Goal: Information Seeking & Learning: Learn about a topic

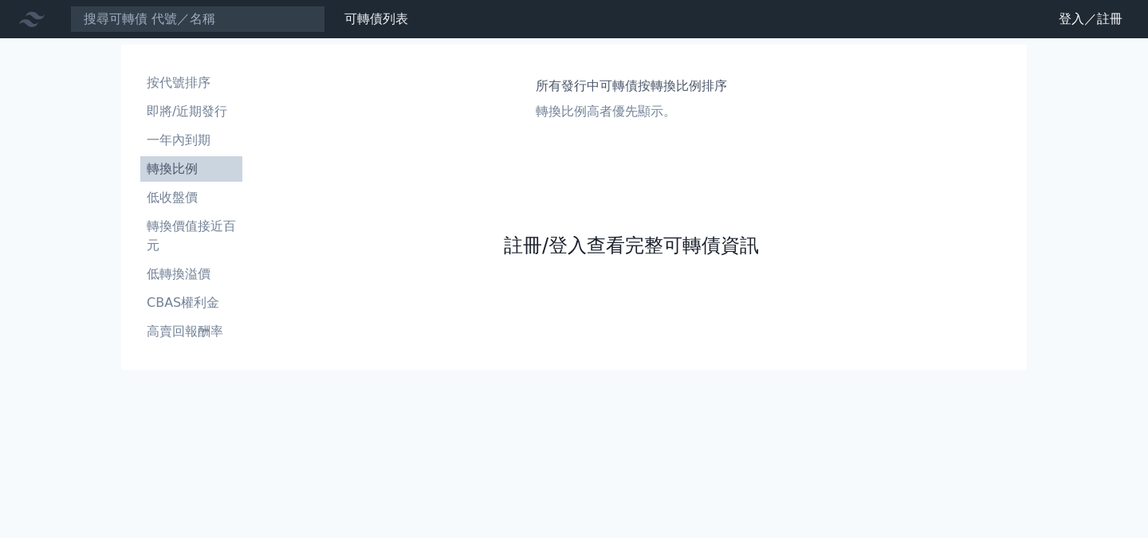
click at [568, 240] on link "註冊/登入查看完整可轉債資訊" at bounding box center [631, 246] width 255 height 26
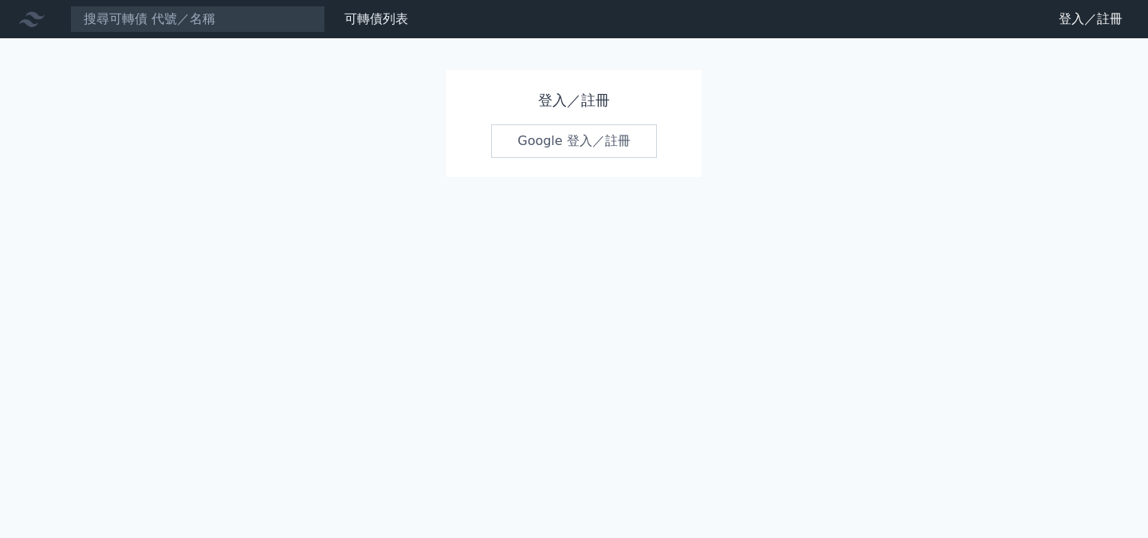
click at [572, 139] on link "Google 登入／註冊" at bounding box center [574, 140] width 166 height 33
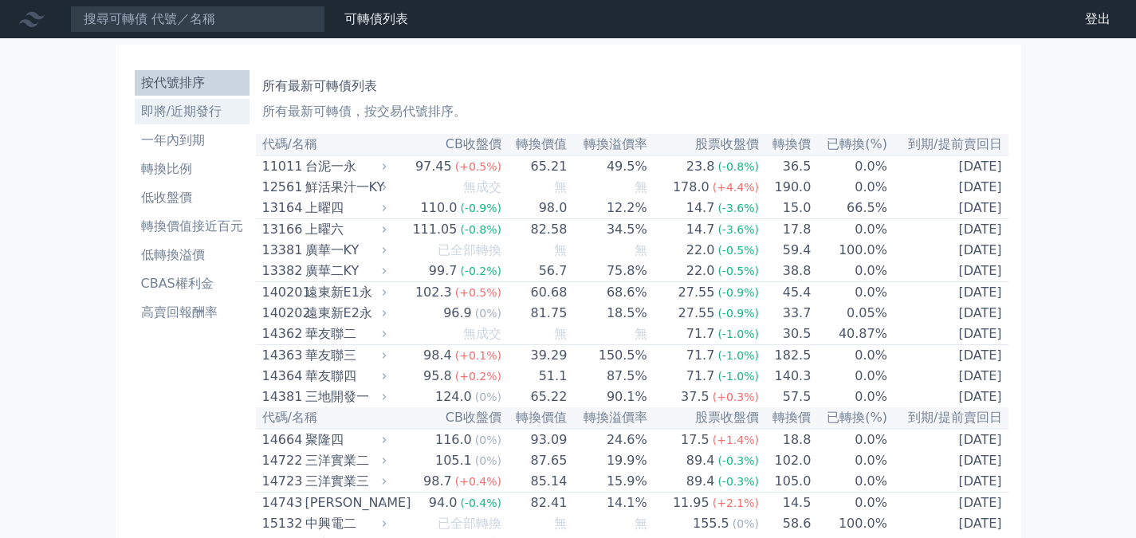
click at [179, 116] on li "即將/近期發行" at bounding box center [192, 111] width 115 height 19
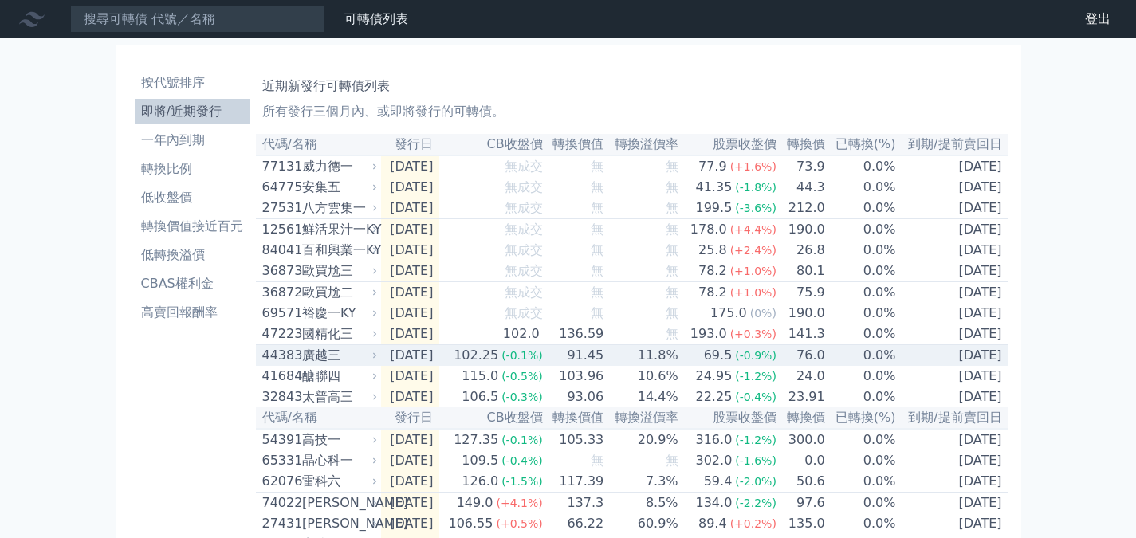
click at [316, 365] on div "廣越三" at bounding box center [338, 355] width 73 height 19
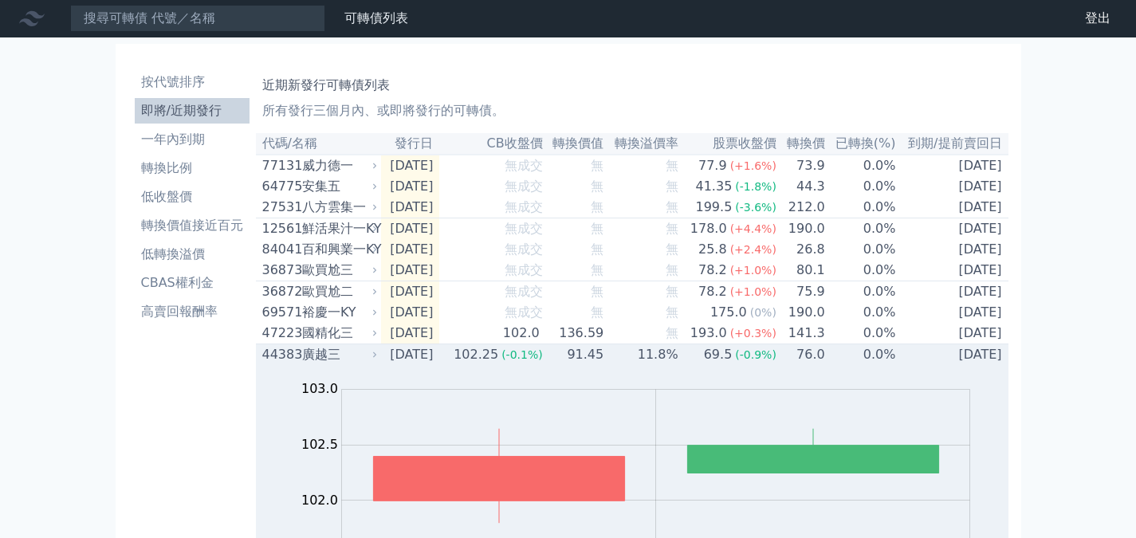
scroll to position [239, 0]
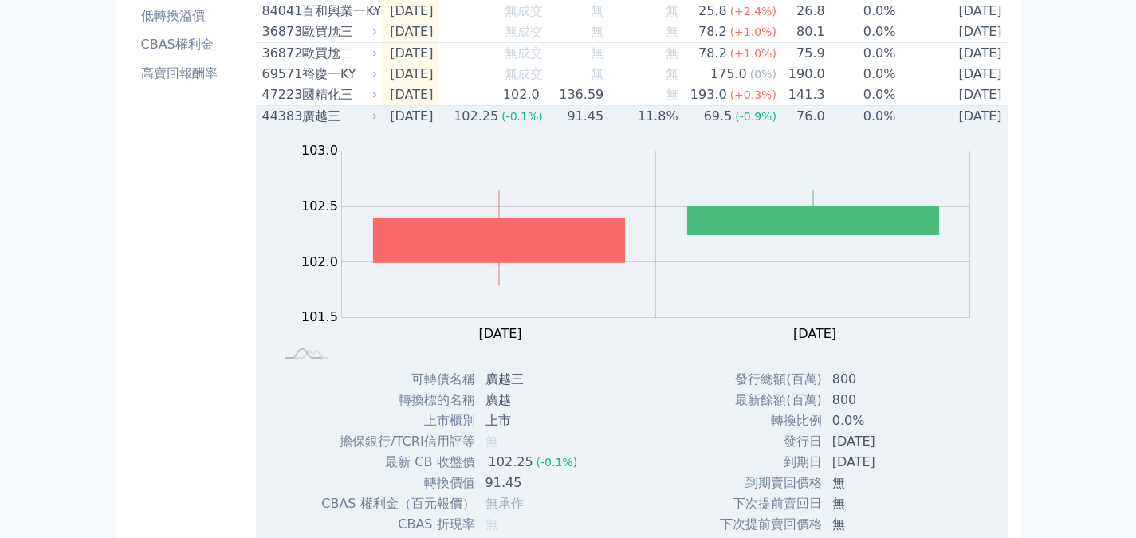
click at [288, 126] on div "44383" at bounding box center [280, 116] width 36 height 19
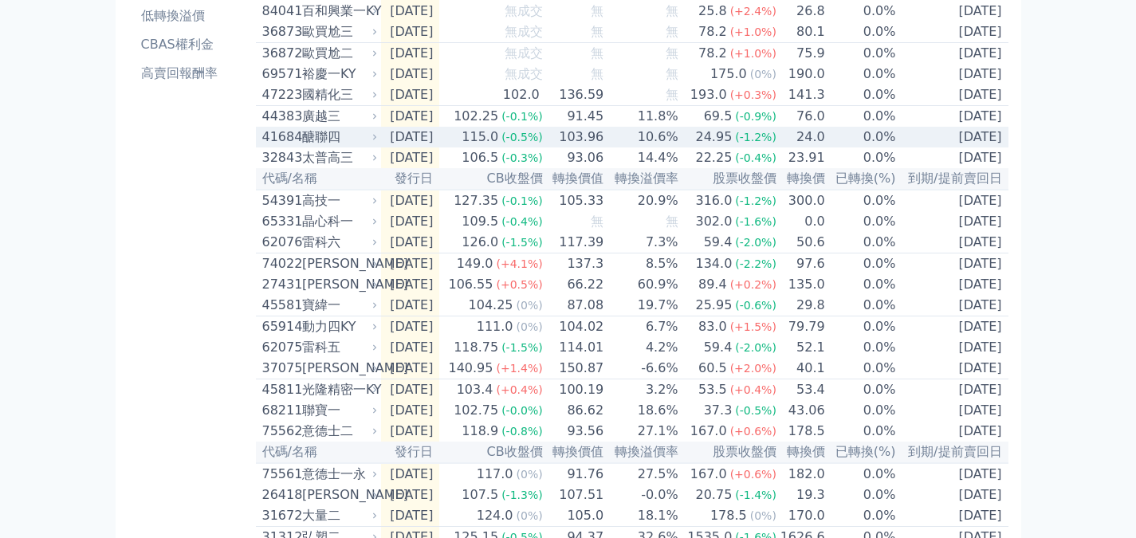
click at [310, 147] on div "醣聯四" at bounding box center [338, 137] width 73 height 19
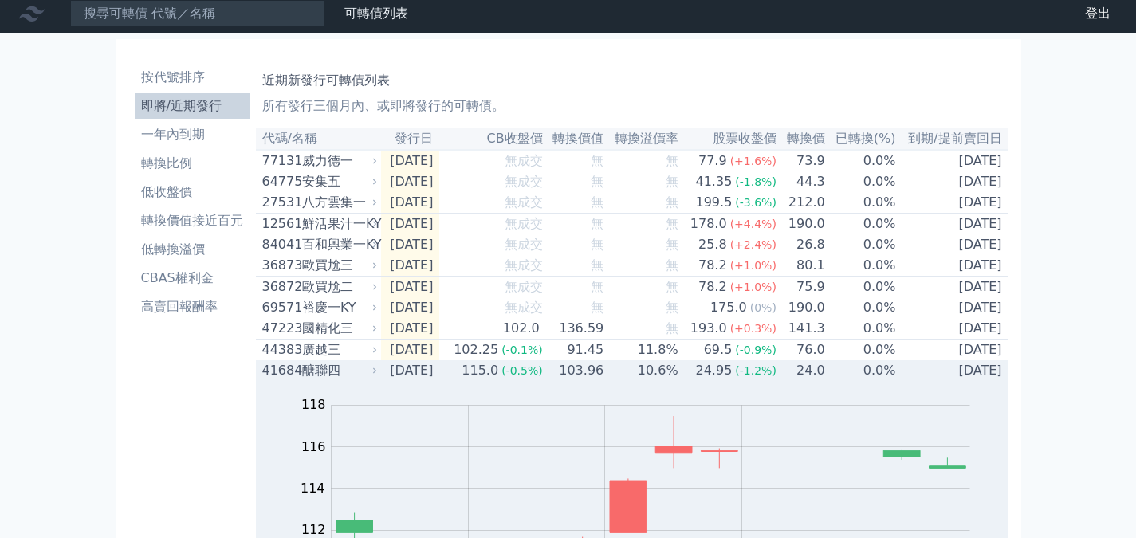
scroll to position [0, 0]
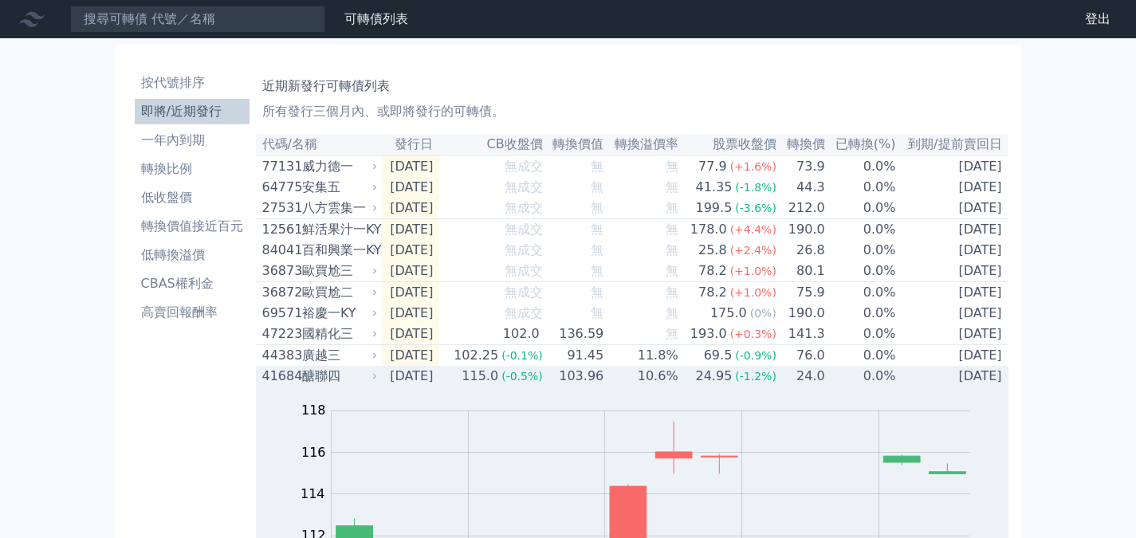
click at [327, 386] on div "醣聯四" at bounding box center [338, 376] width 73 height 19
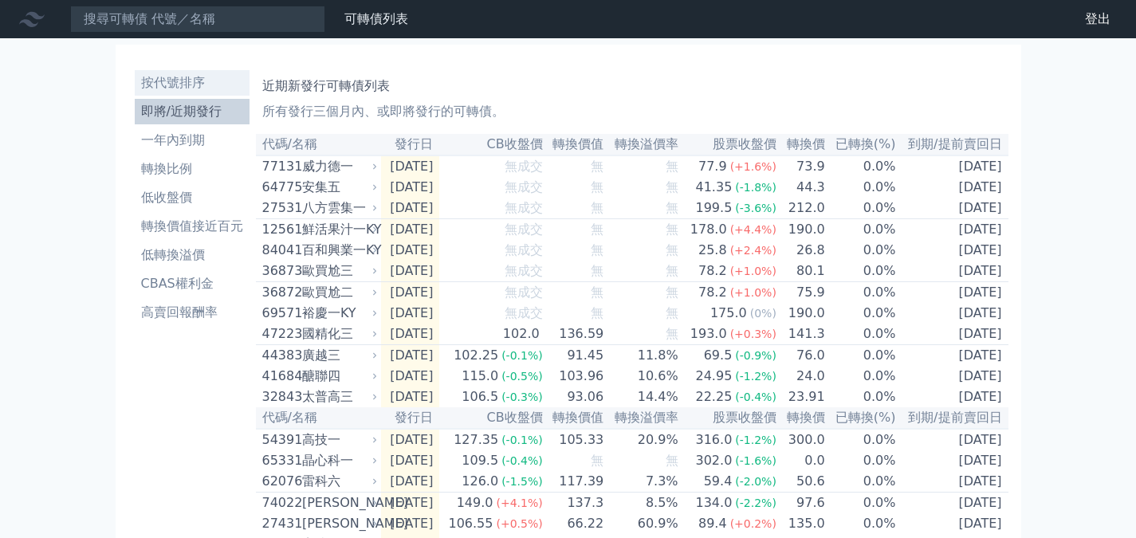
click at [171, 81] on li "按代號排序" at bounding box center [192, 82] width 115 height 19
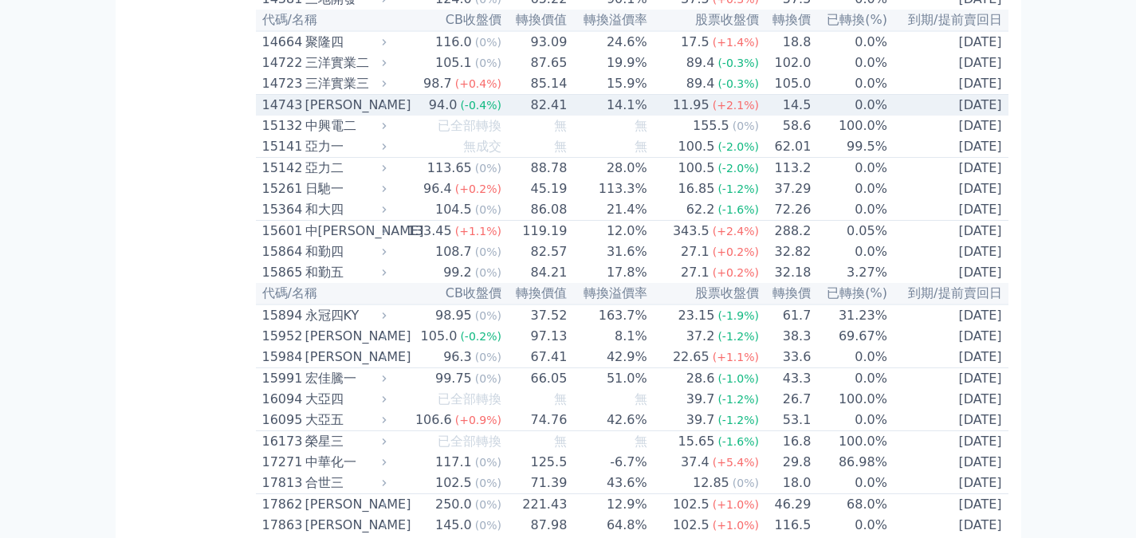
scroll to position [399, 0]
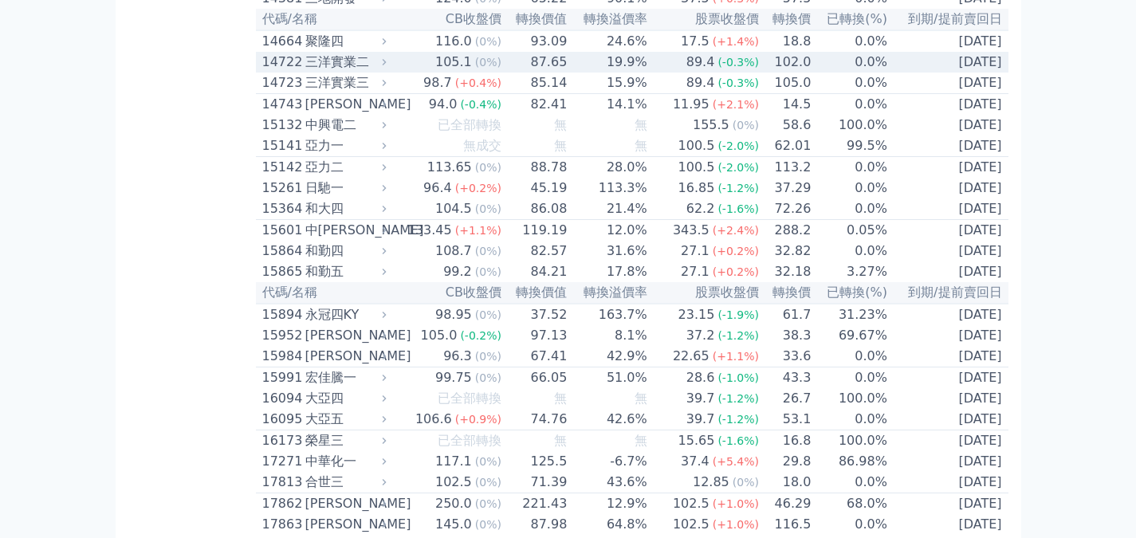
click at [320, 72] on div "三洋實業二" at bounding box center [344, 62] width 78 height 19
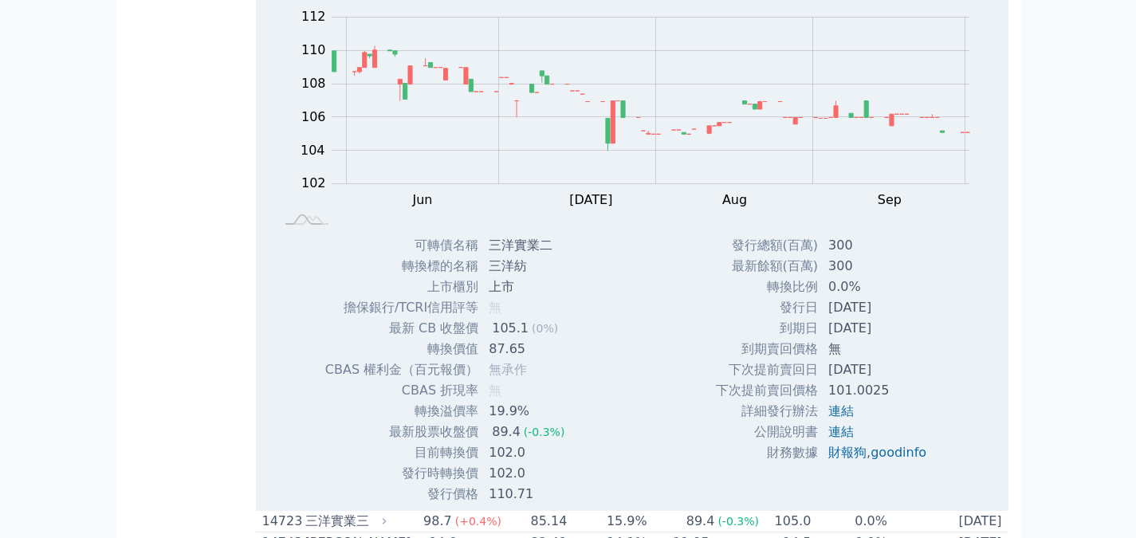
scroll to position [558, 0]
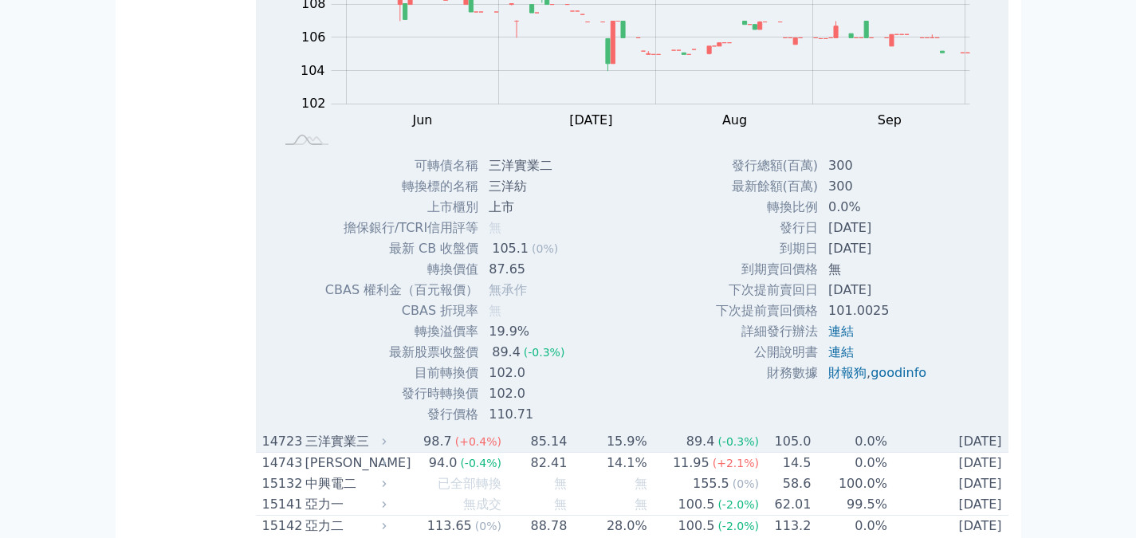
click at [353, 451] on div "三洋實業三" at bounding box center [344, 441] width 78 height 19
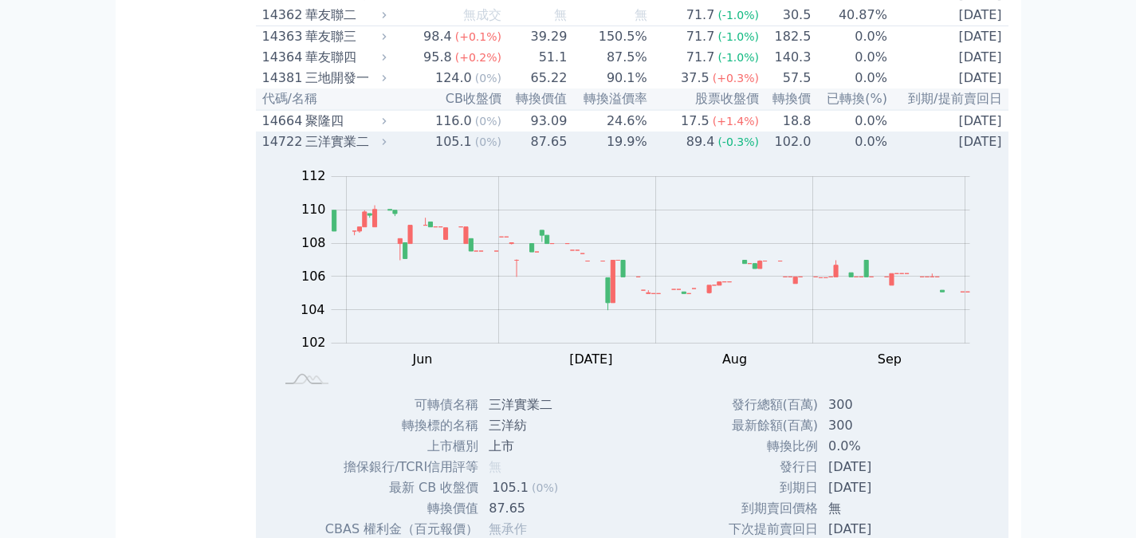
scroll to position [319, 0]
click at [336, 151] on div "三洋實業二" at bounding box center [344, 141] width 78 height 19
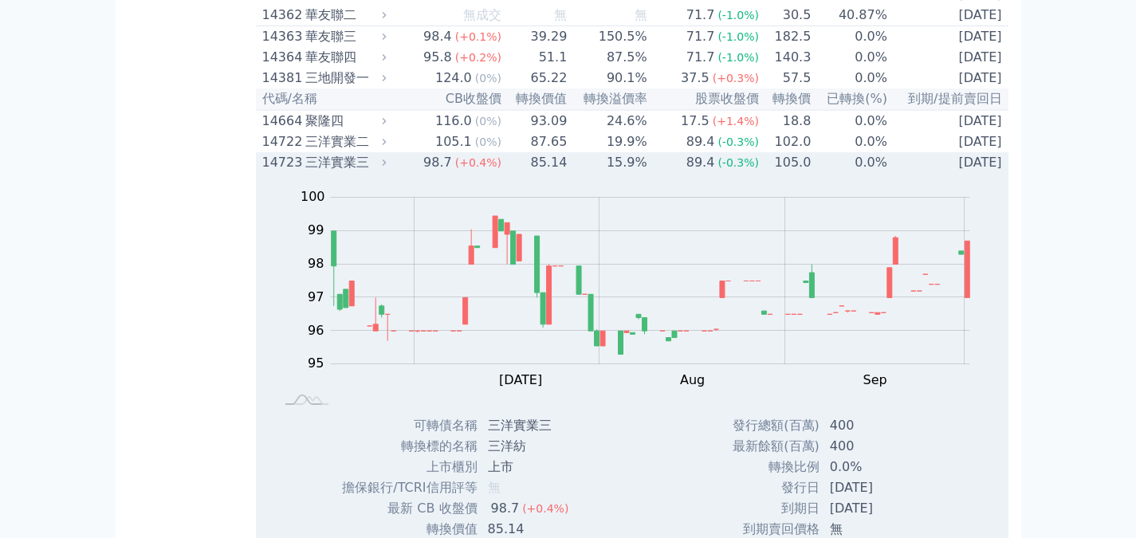
click at [332, 172] on div "三洋實業三" at bounding box center [344, 162] width 78 height 19
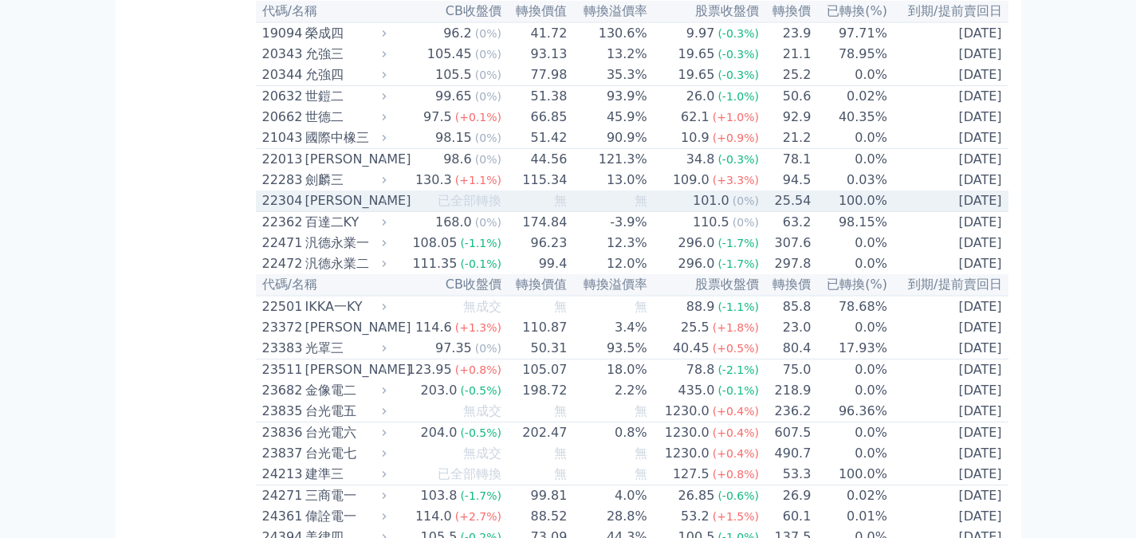
scroll to position [957, 0]
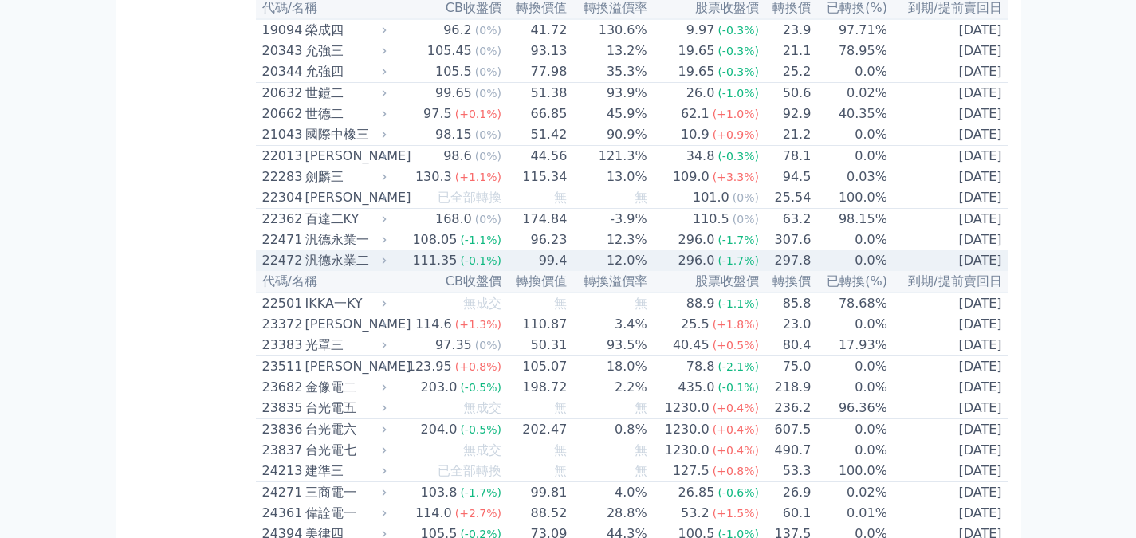
click at [327, 270] on div "汎德永業二" at bounding box center [344, 260] width 78 height 19
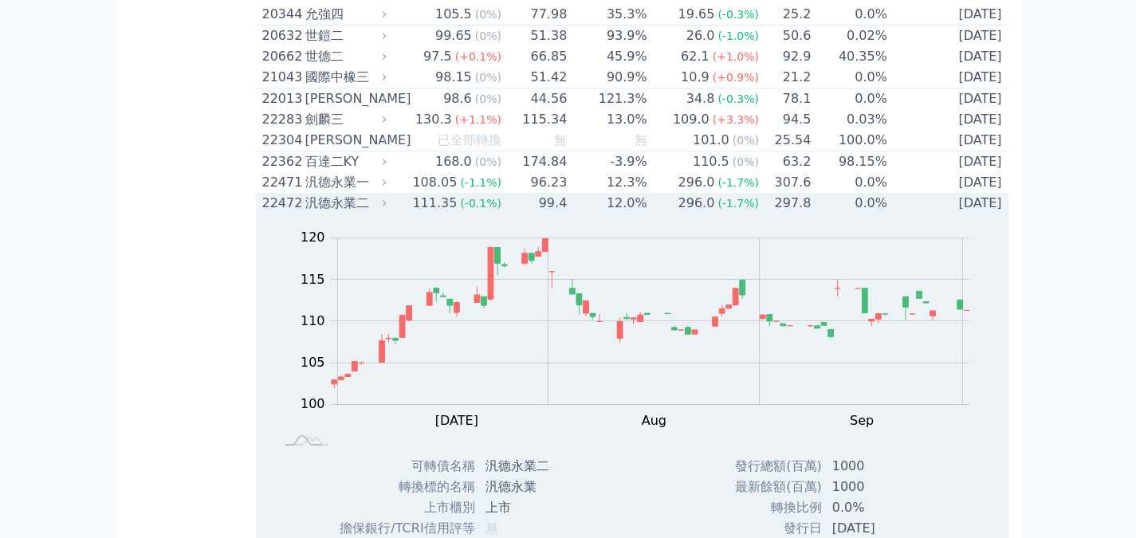
scroll to position [1116, 0]
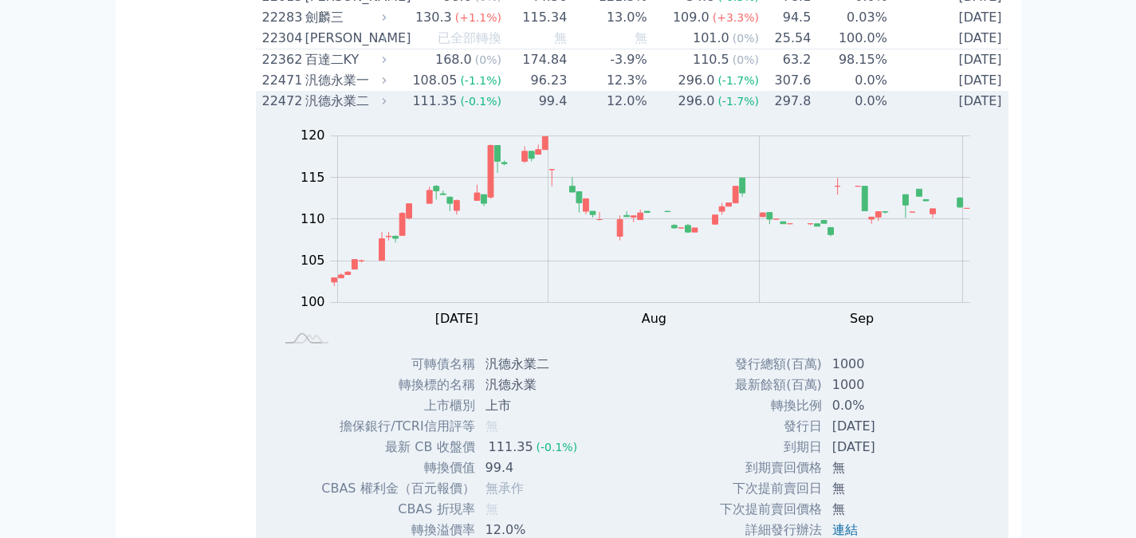
click at [332, 111] on div "汎德永業二" at bounding box center [344, 101] width 78 height 19
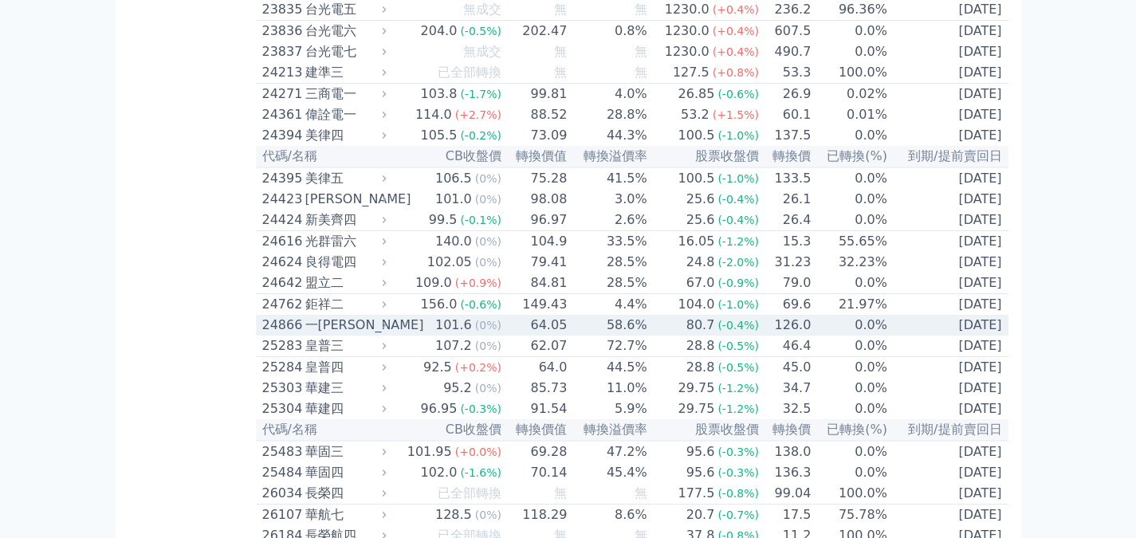
scroll to position [1435, 0]
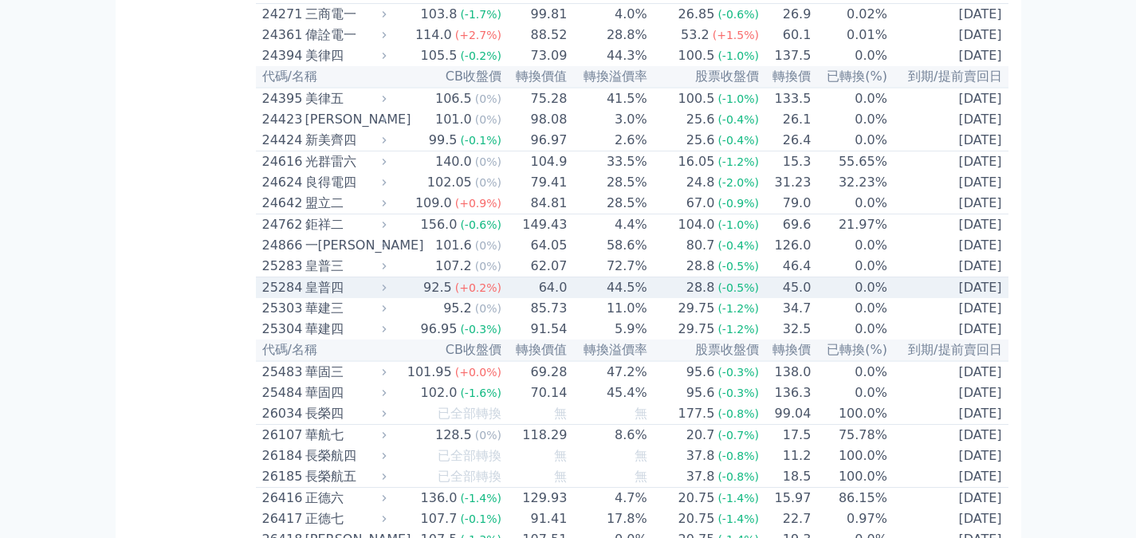
click at [332, 297] on div "皇普四" at bounding box center [344, 287] width 78 height 19
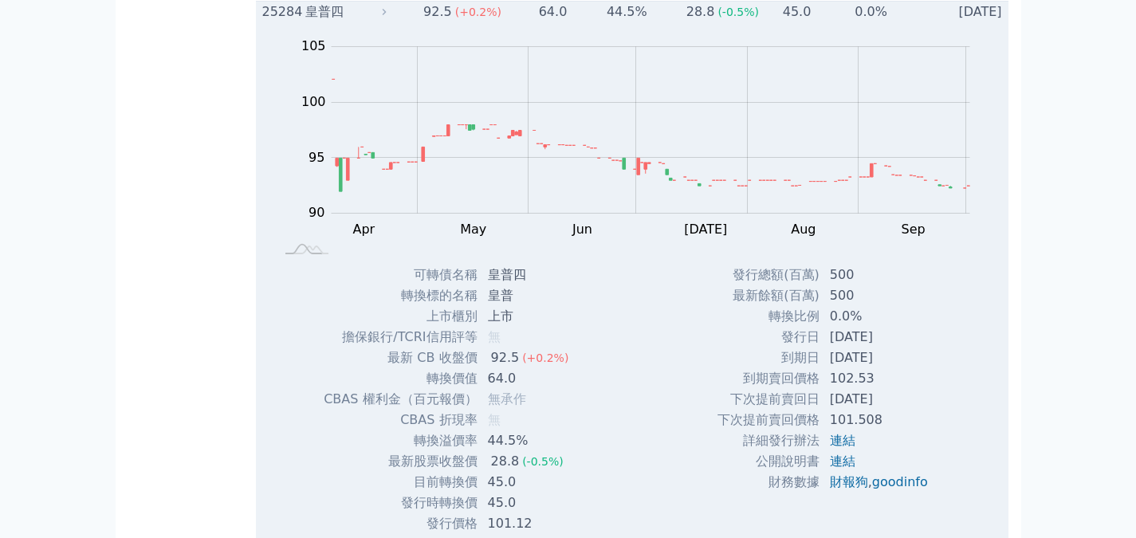
scroll to position [1754, 0]
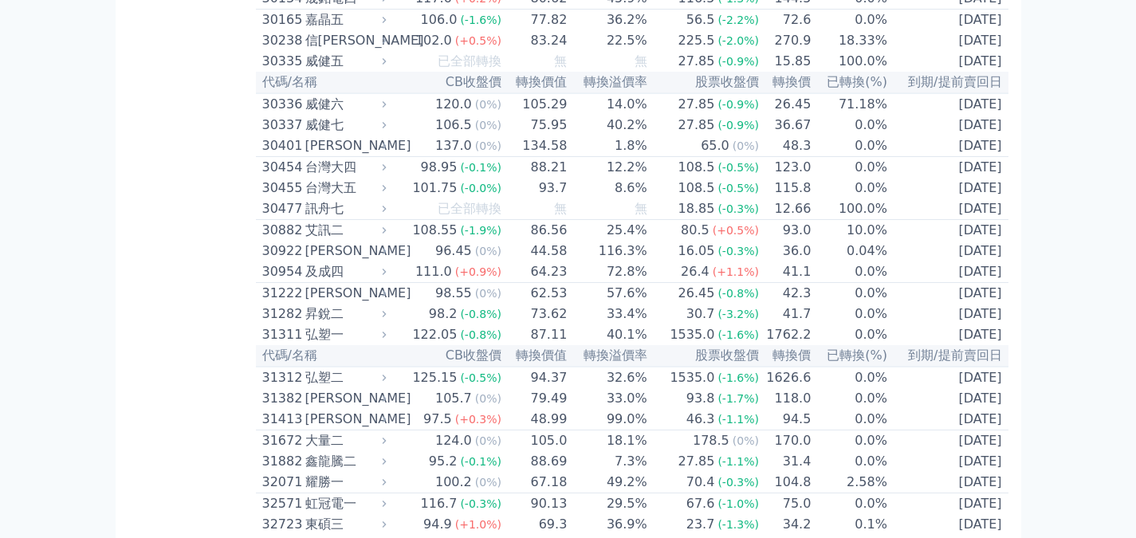
scroll to position [2312, 0]
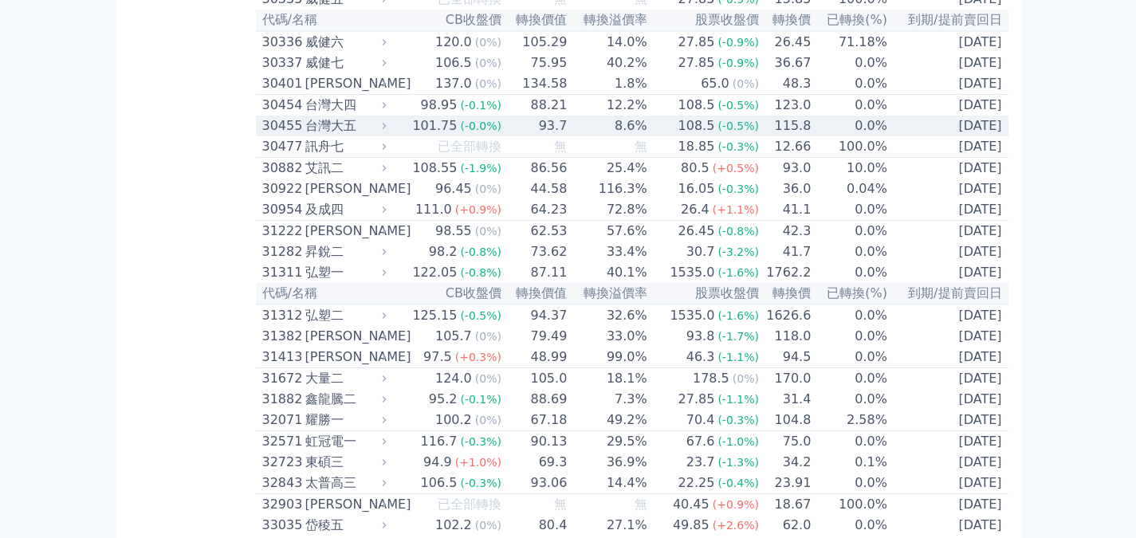
click at [340, 136] on div "台灣大五" at bounding box center [344, 125] width 78 height 19
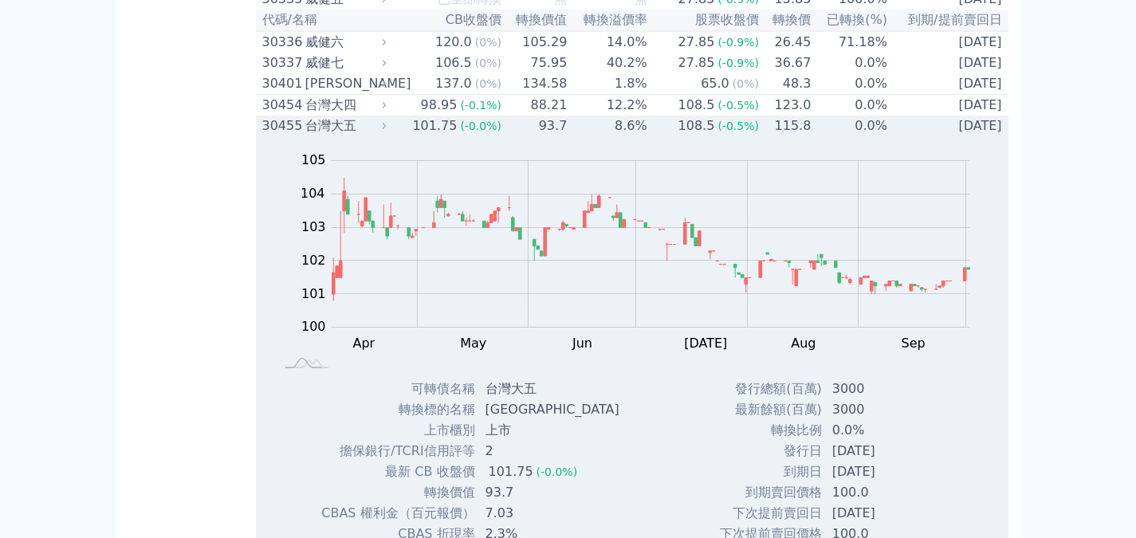
click at [316, 136] on div "台灣大五" at bounding box center [344, 125] width 78 height 19
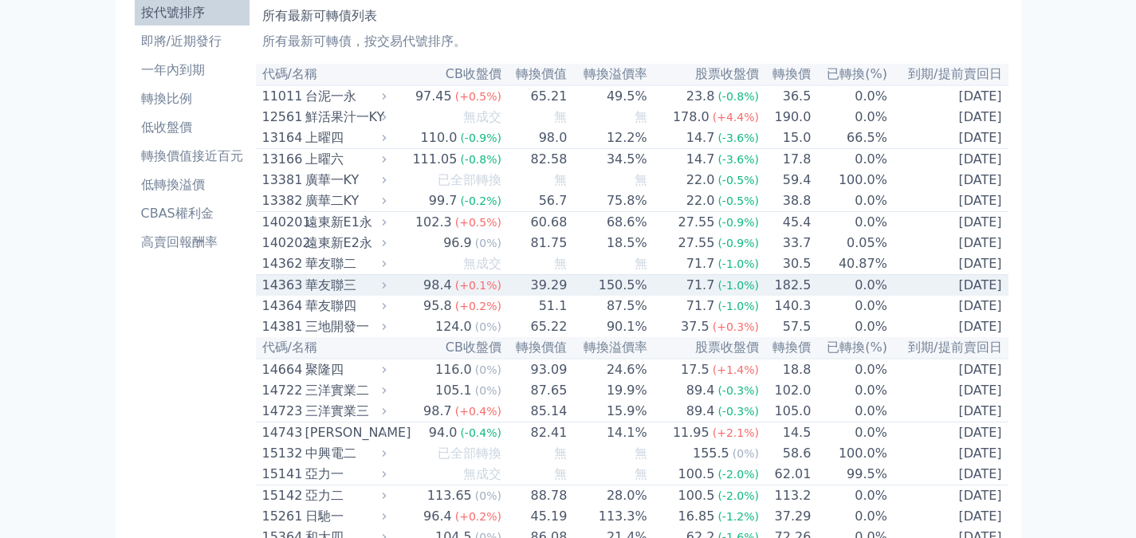
scroll to position [159, 0]
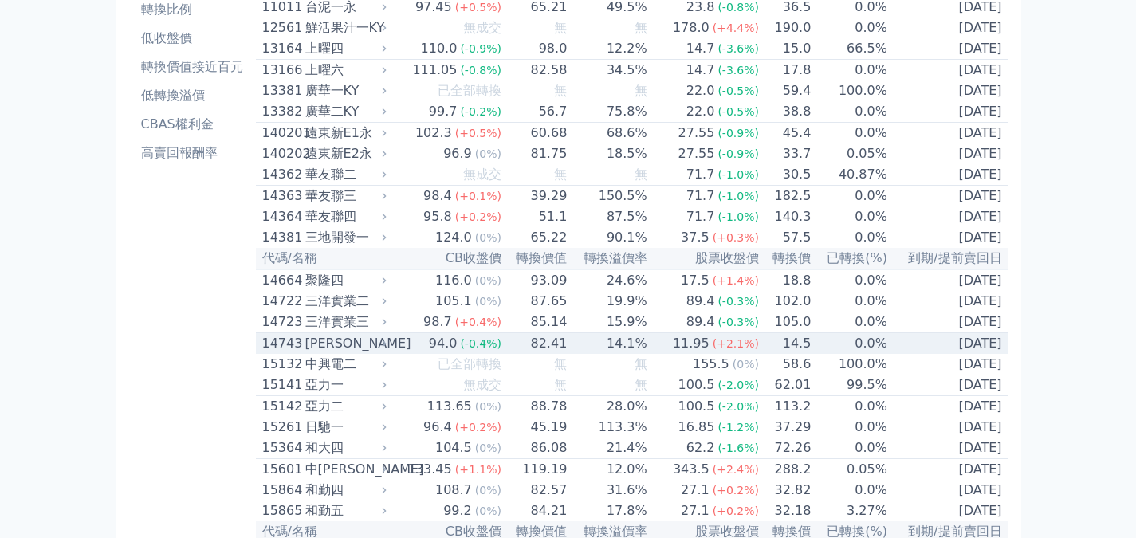
click at [327, 353] on div "[PERSON_NAME]" at bounding box center [344, 343] width 78 height 19
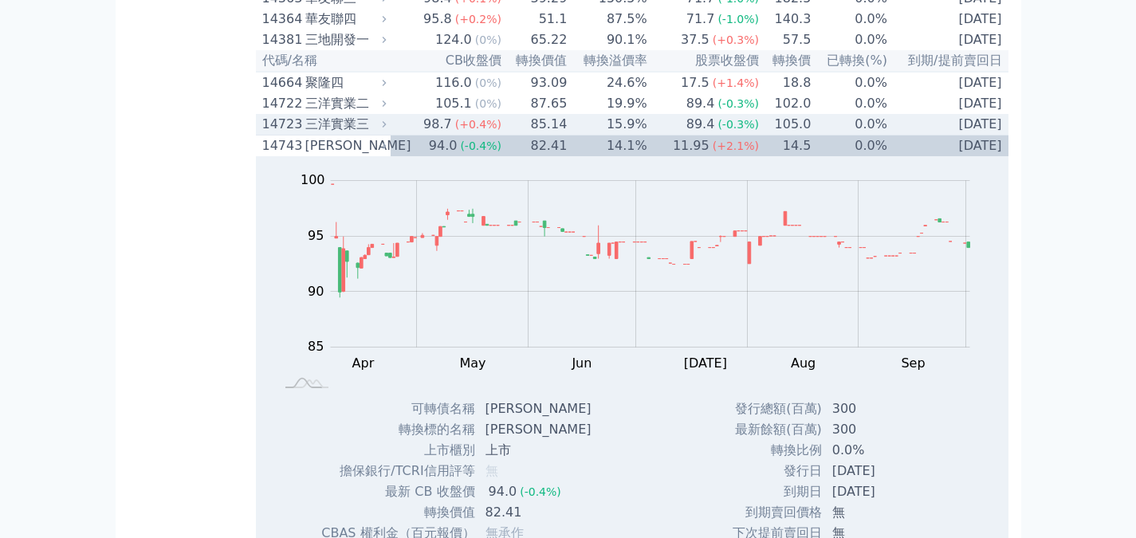
scroll to position [399, 0]
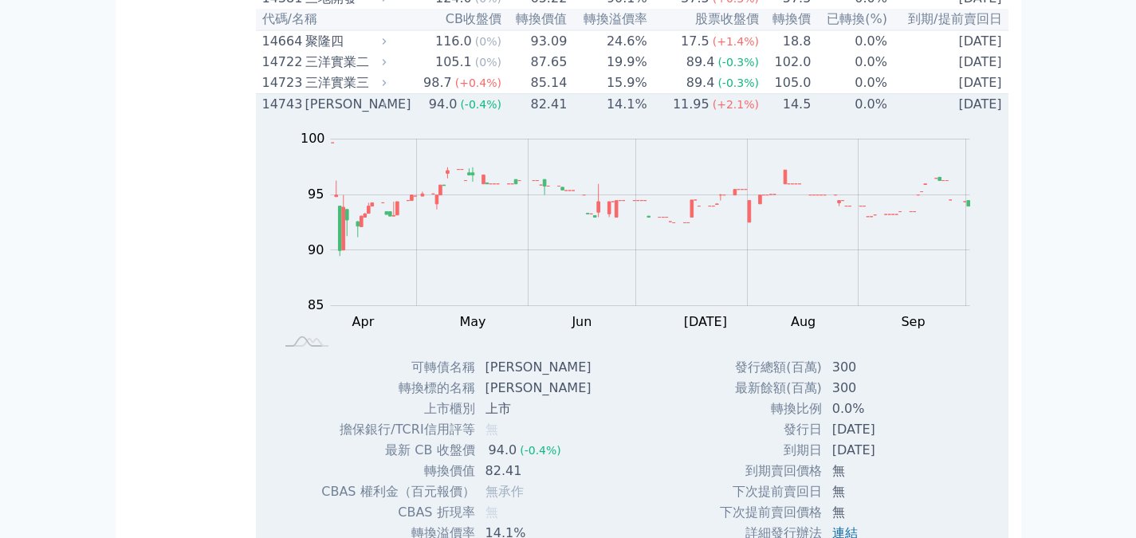
click at [329, 114] on div "[PERSON_NAME]" at bounding box center [344, 104] width 78 height 19
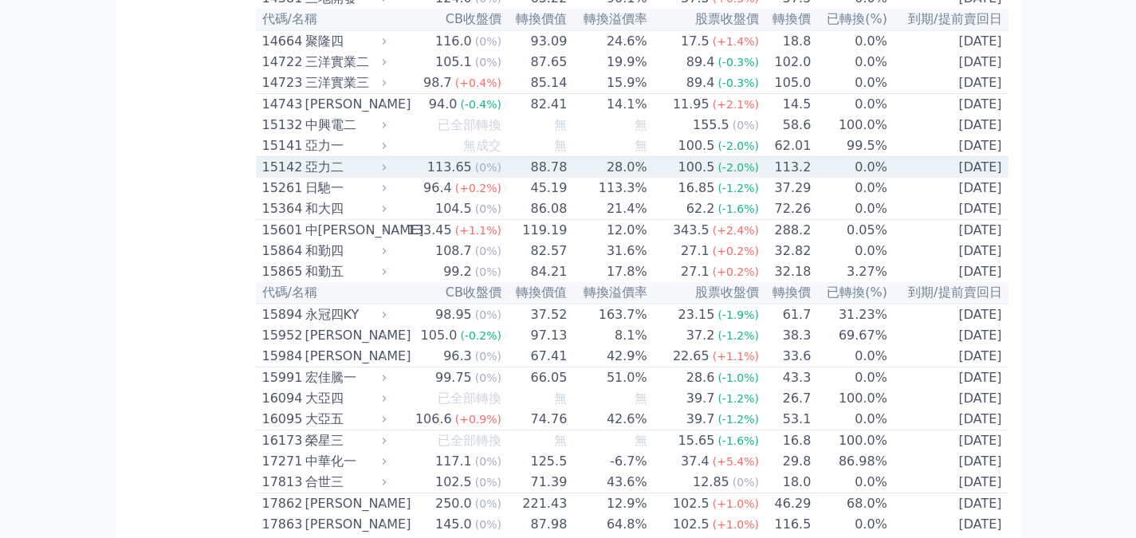
scroll to position [0, 0]
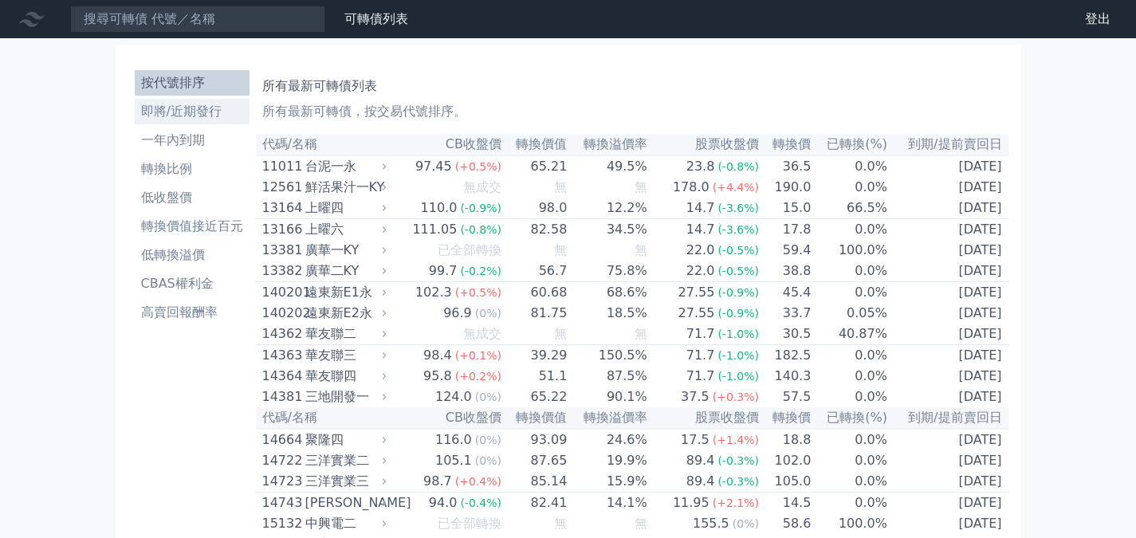
click at [188, 111] on li "即將/近期發行" at bounding box center [192, 111] width 115 height 19
